Goal: Task Accomplishment & Management: Manage account settings

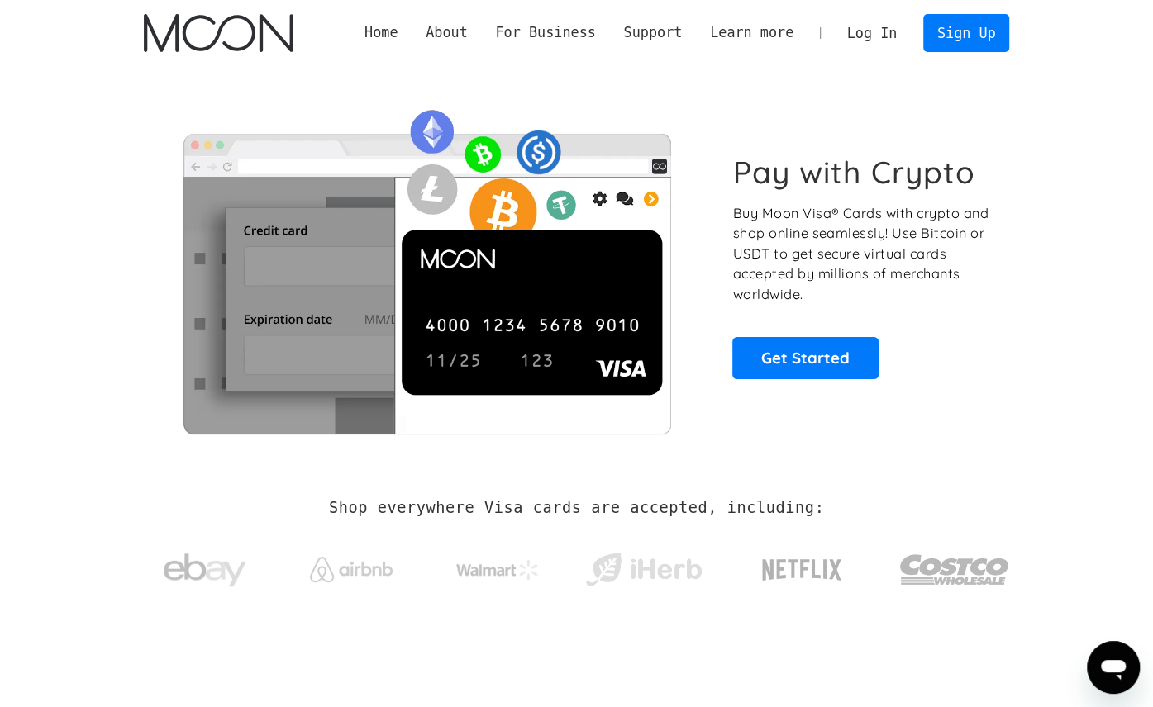
click at [903, 25] on link "Log In" at bounding box center [872, 33] width 78 height 36
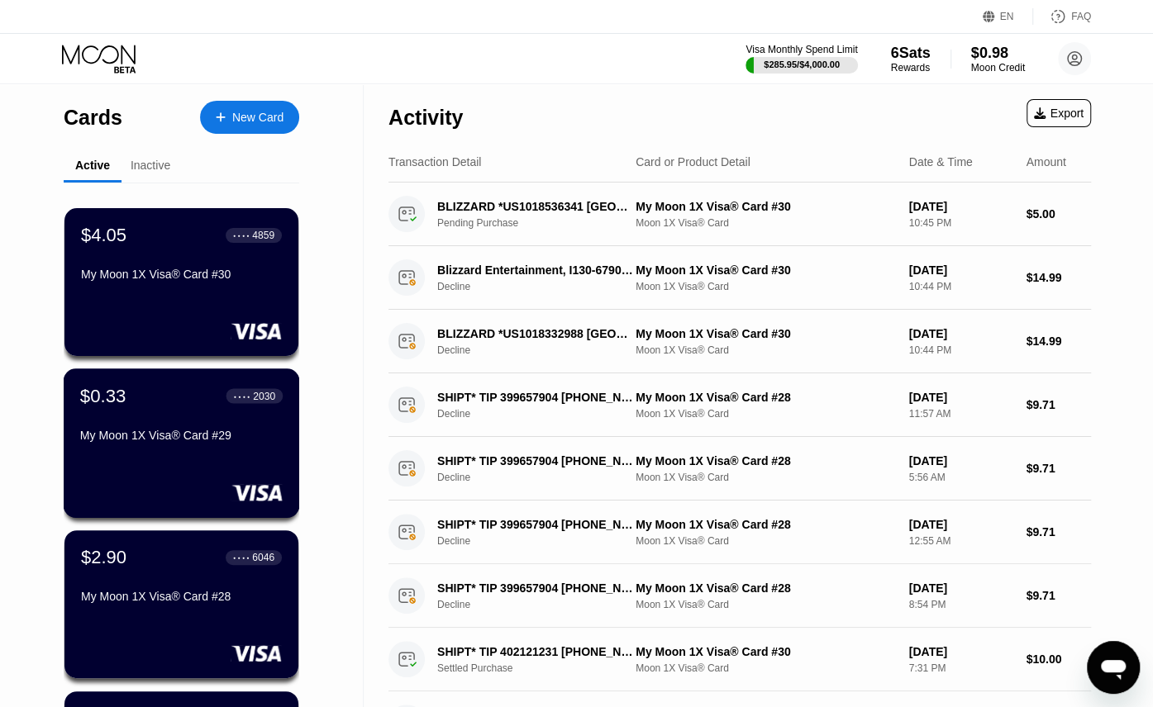
click at [194, 460] on div "$0.33 ● ● ● ● 2030 My Moon 1X Visa® Card #29" at bounding box center [182, 444] width 236 height 150
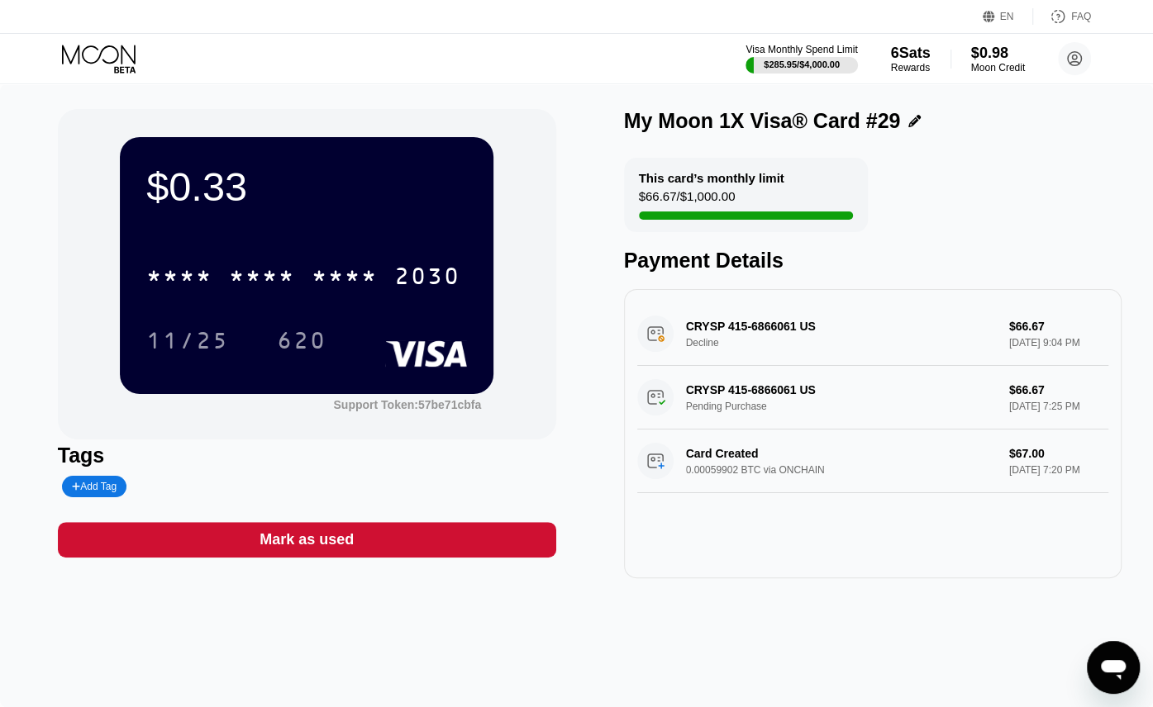
click at [474, 63] on div "Visa Monthly Spend Limit $285.95 / $4,000.00 6 Sats Rewards $0.98 Moon Credit […" at bounding box center [576, 59] width 1153 height 50
